Goal: Information Seeking & Learning: Learn about a topic

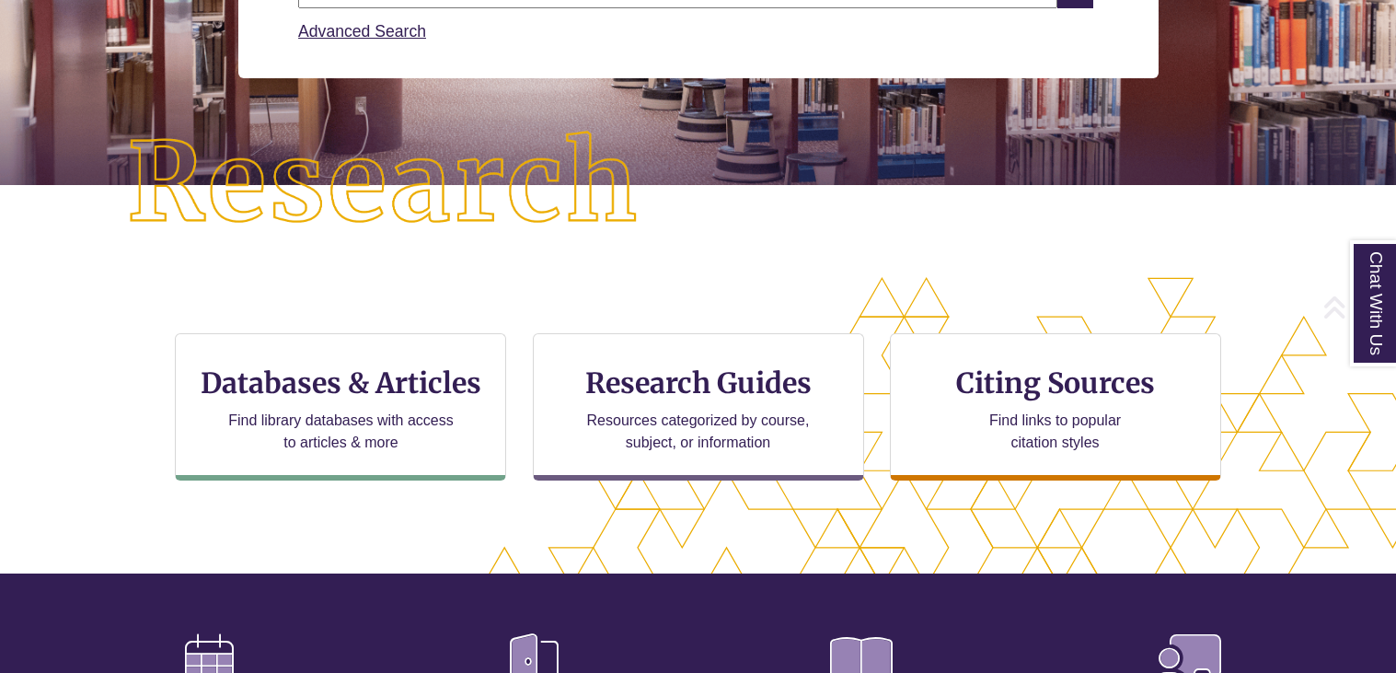
scroll to position [372, 0]
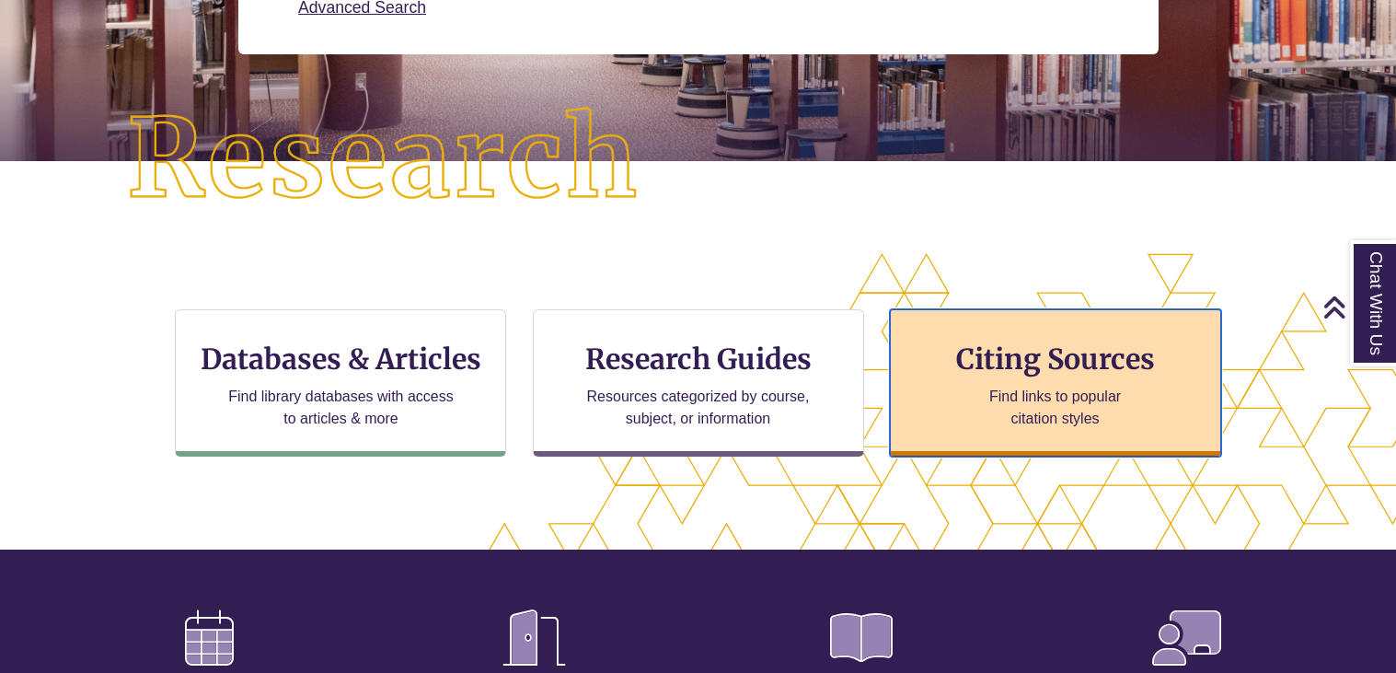
click at [939, 379] on div "Citing Sources Find links to popular citation styles" at bounding box center [1055, 382] width 331 height 147
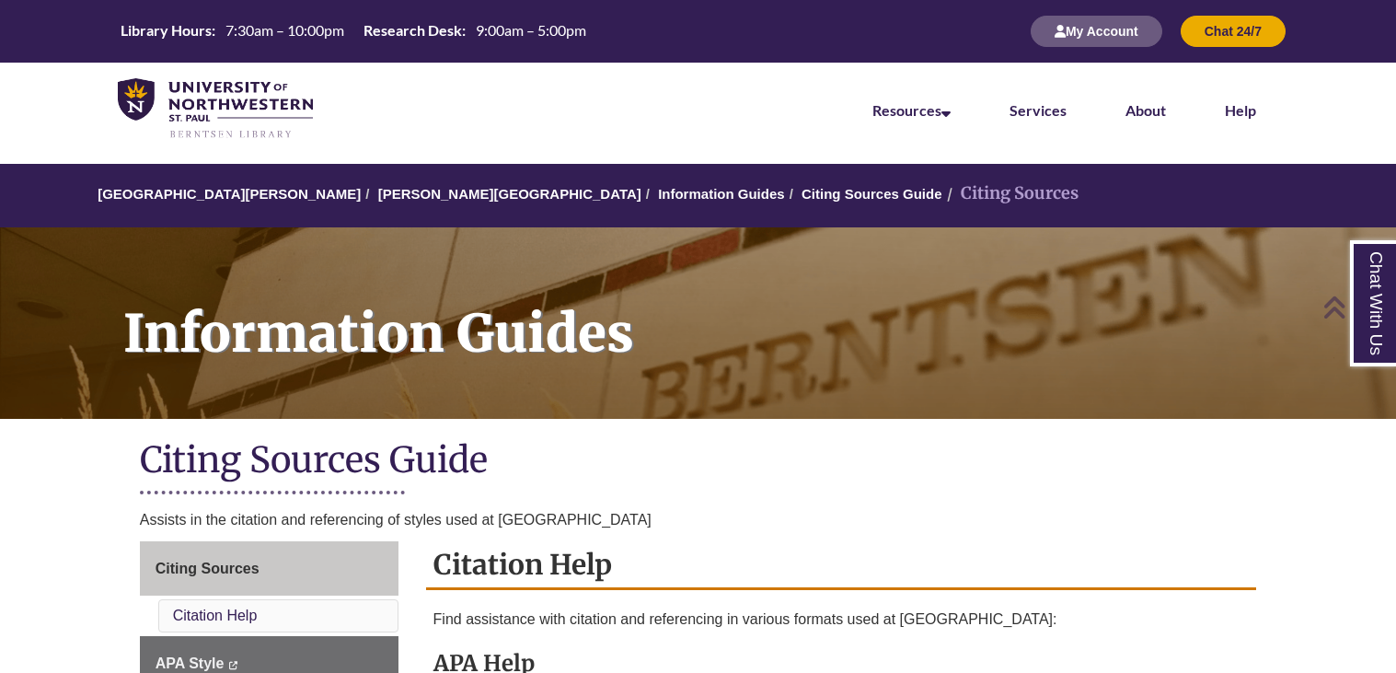
scroll to position [283, 0]
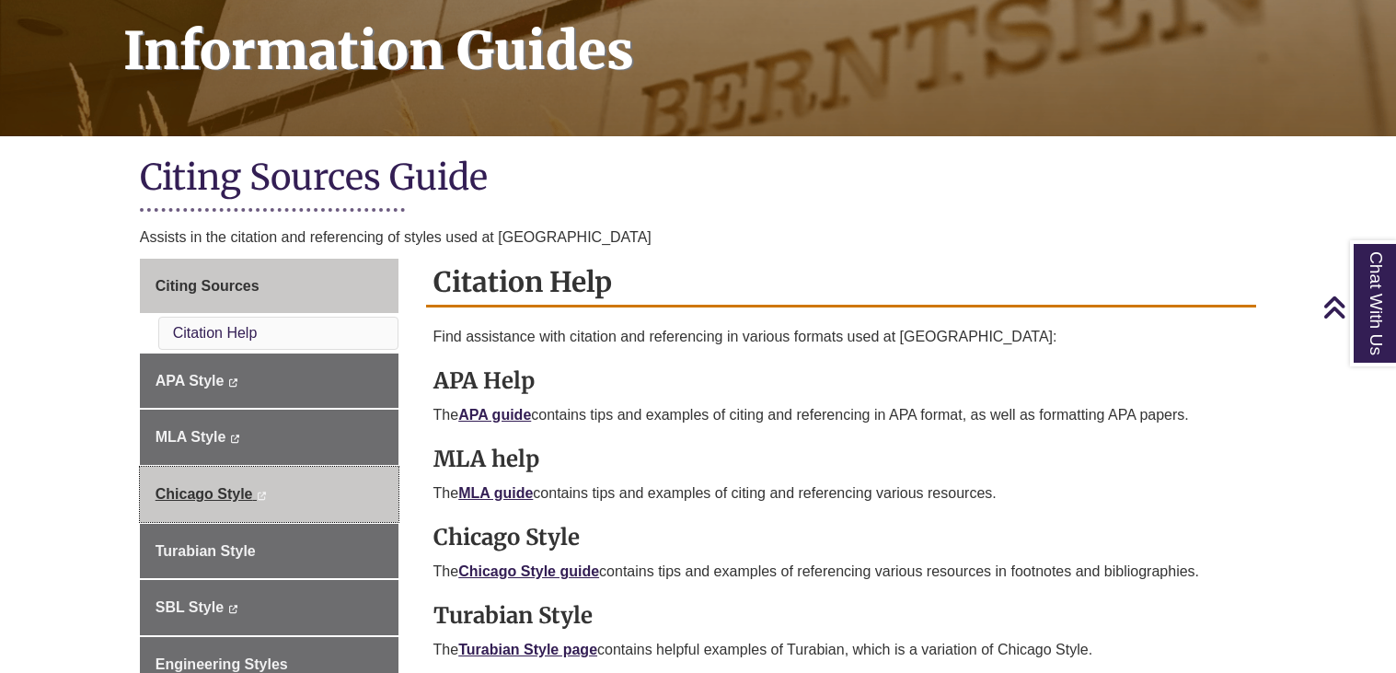
click at [294, 484] on link "Chicago Style This link opens in a new window This link opens in a new window" at bounding box center [269, 494] width 259 height 55
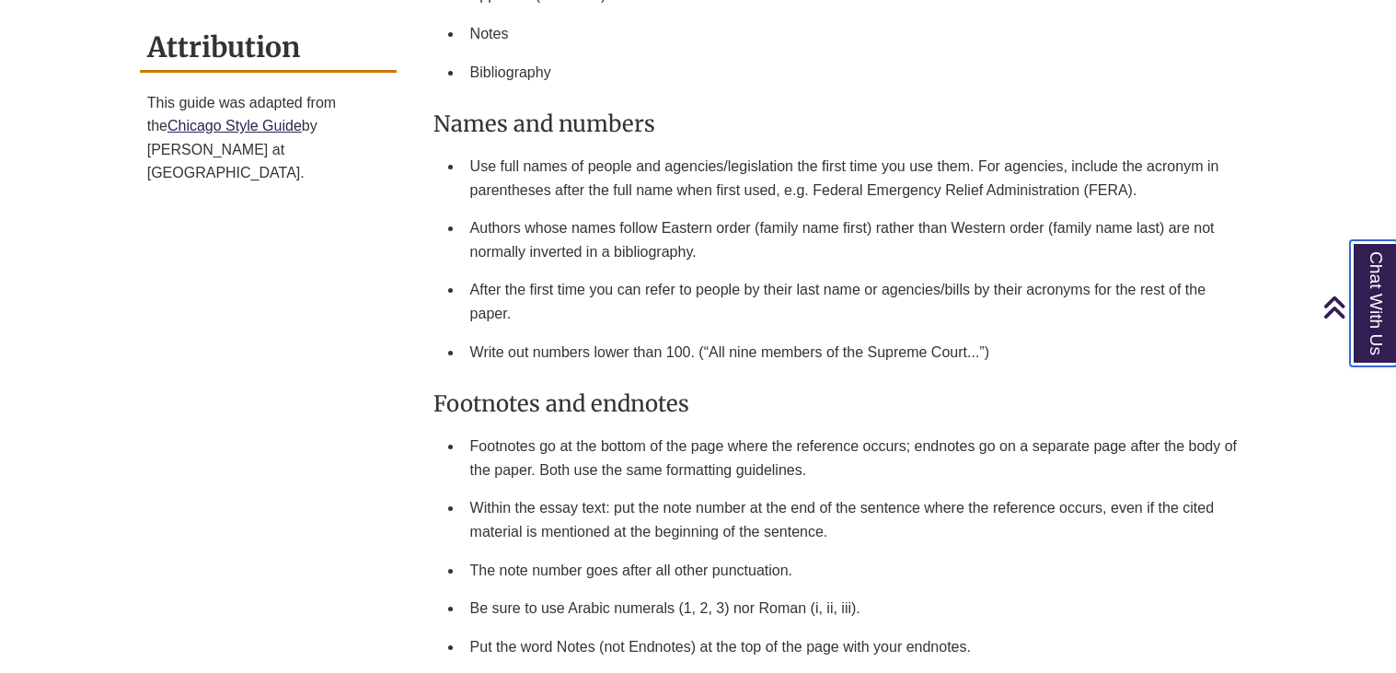
scroll to position [1709, 0]
